Goal: Find specific page/section: Find specific page/section

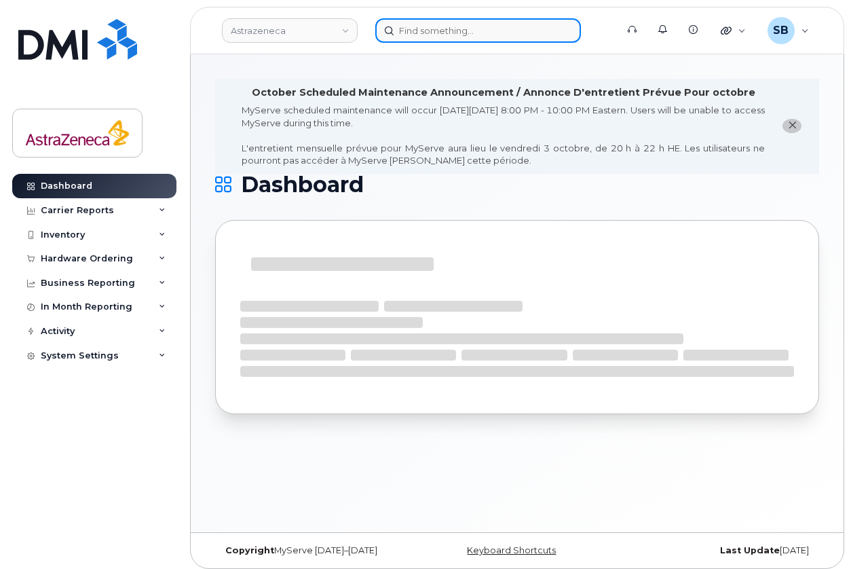
click at [434, 39] on input at bounding box center [478, 30] width 206 height 24
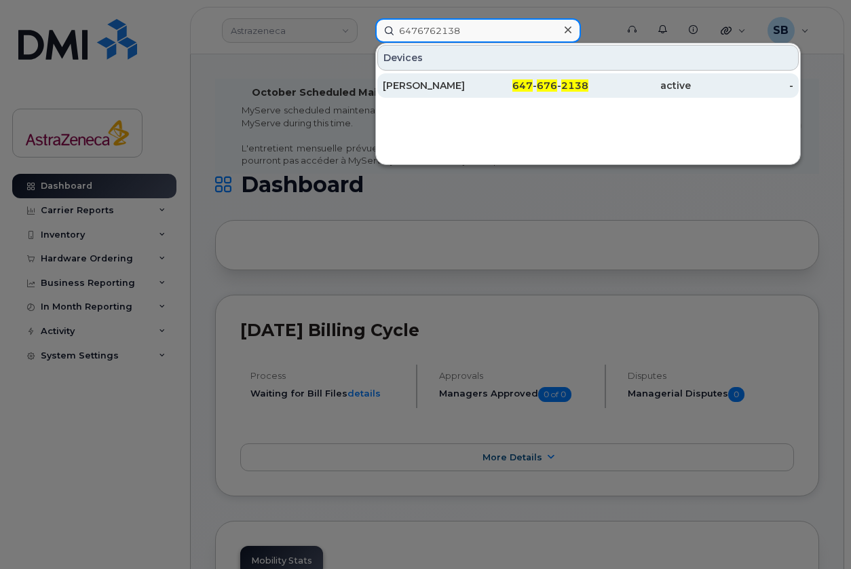
type input "6476762138"
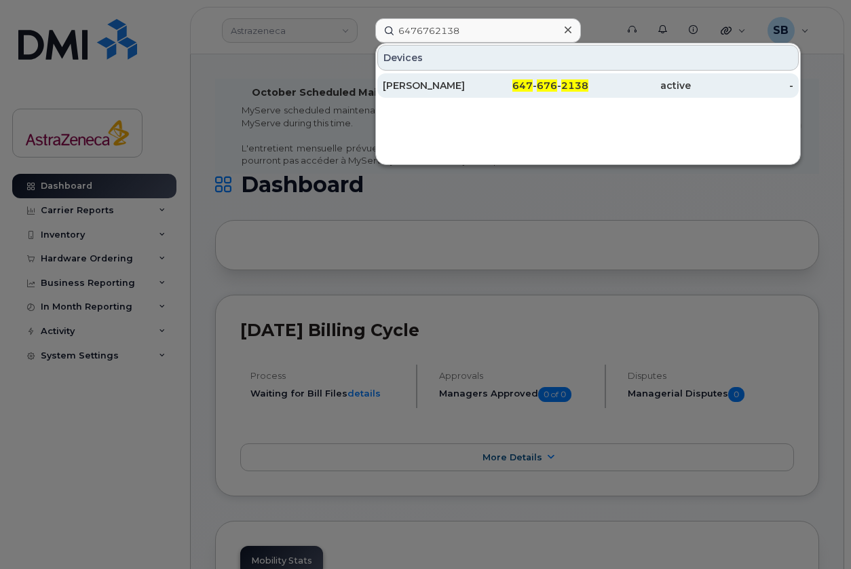
click at [466, 92] on div "[PERSON_NAME]" at bounding box center [434, 85] width 102 height 24
